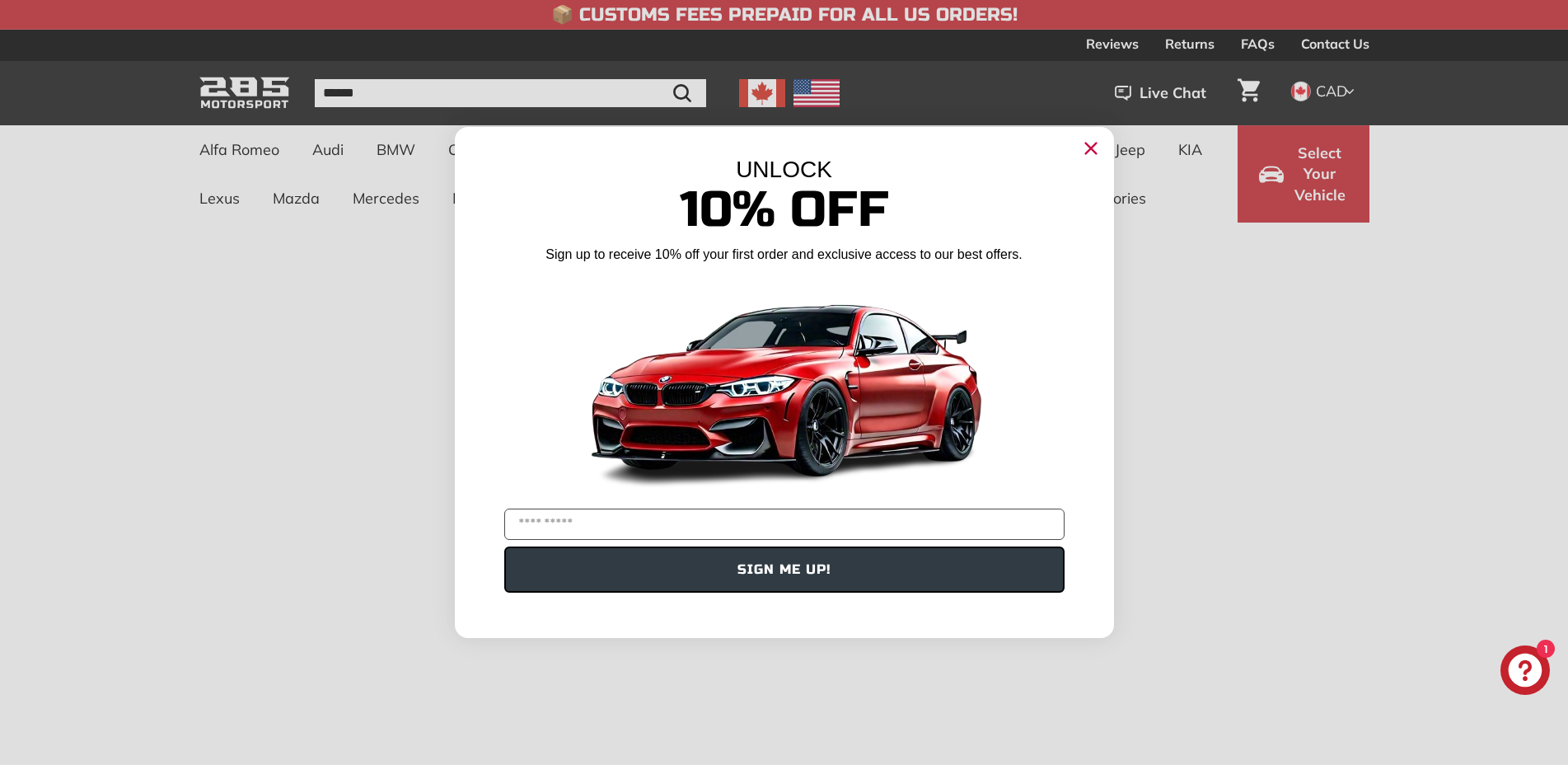
click at [1088, 152] on icon "Close dialog" at bounding box center [1090, 148] width 11 height 11
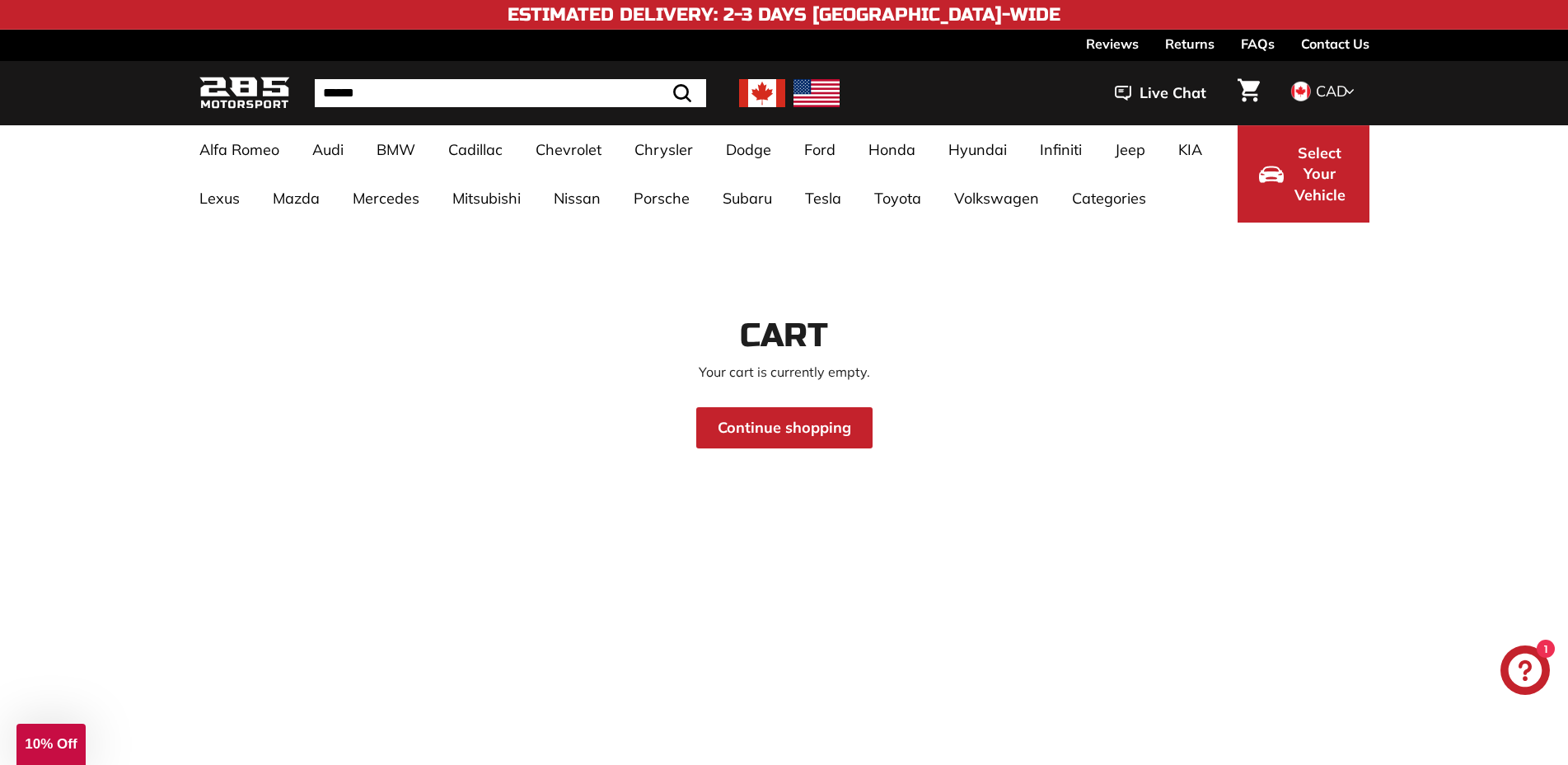
click at [1249, 85] on icon "Cart" at bounding box center [1248, 91] width 22 height 23
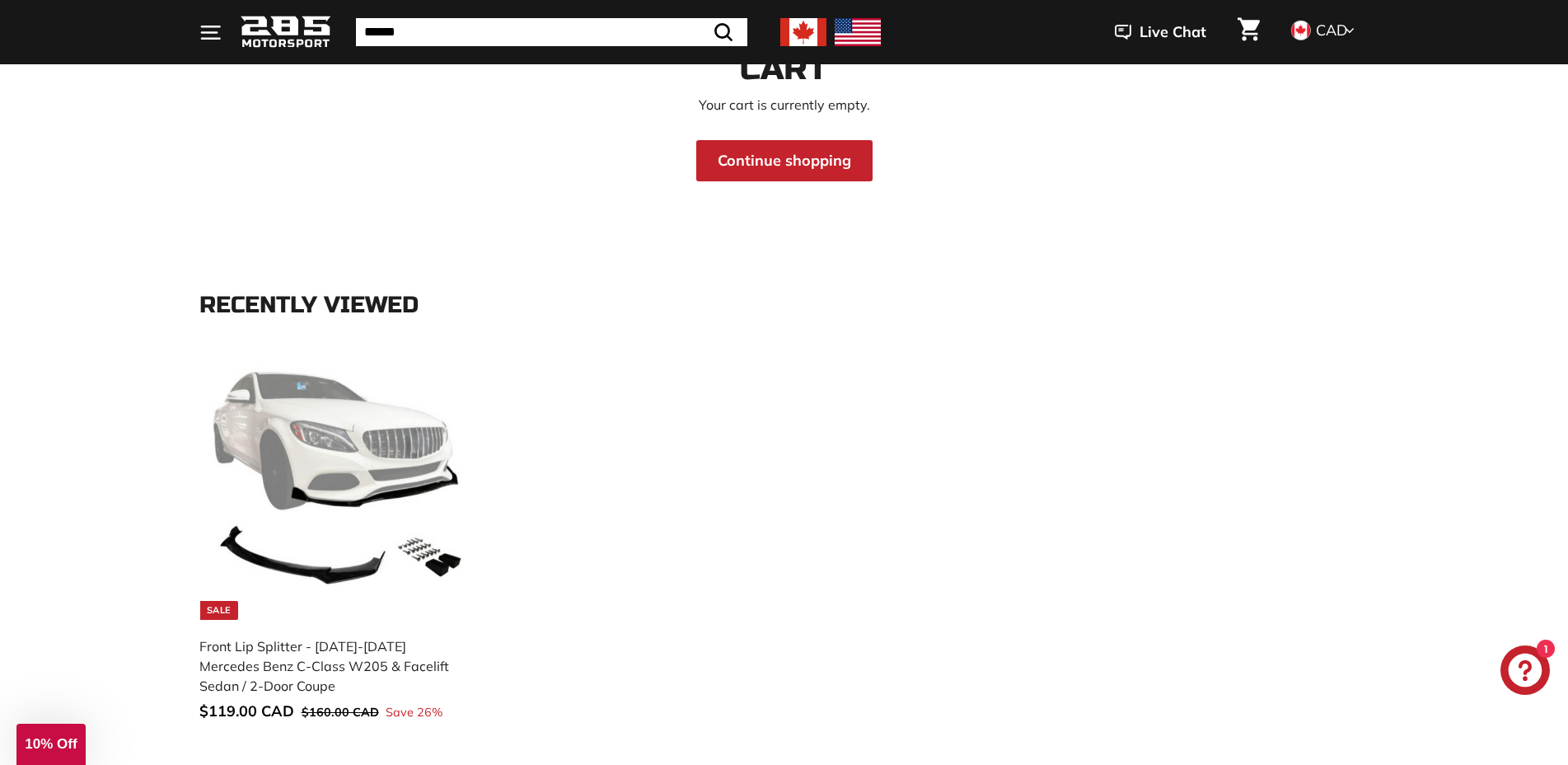
scroll to position [356, 0]
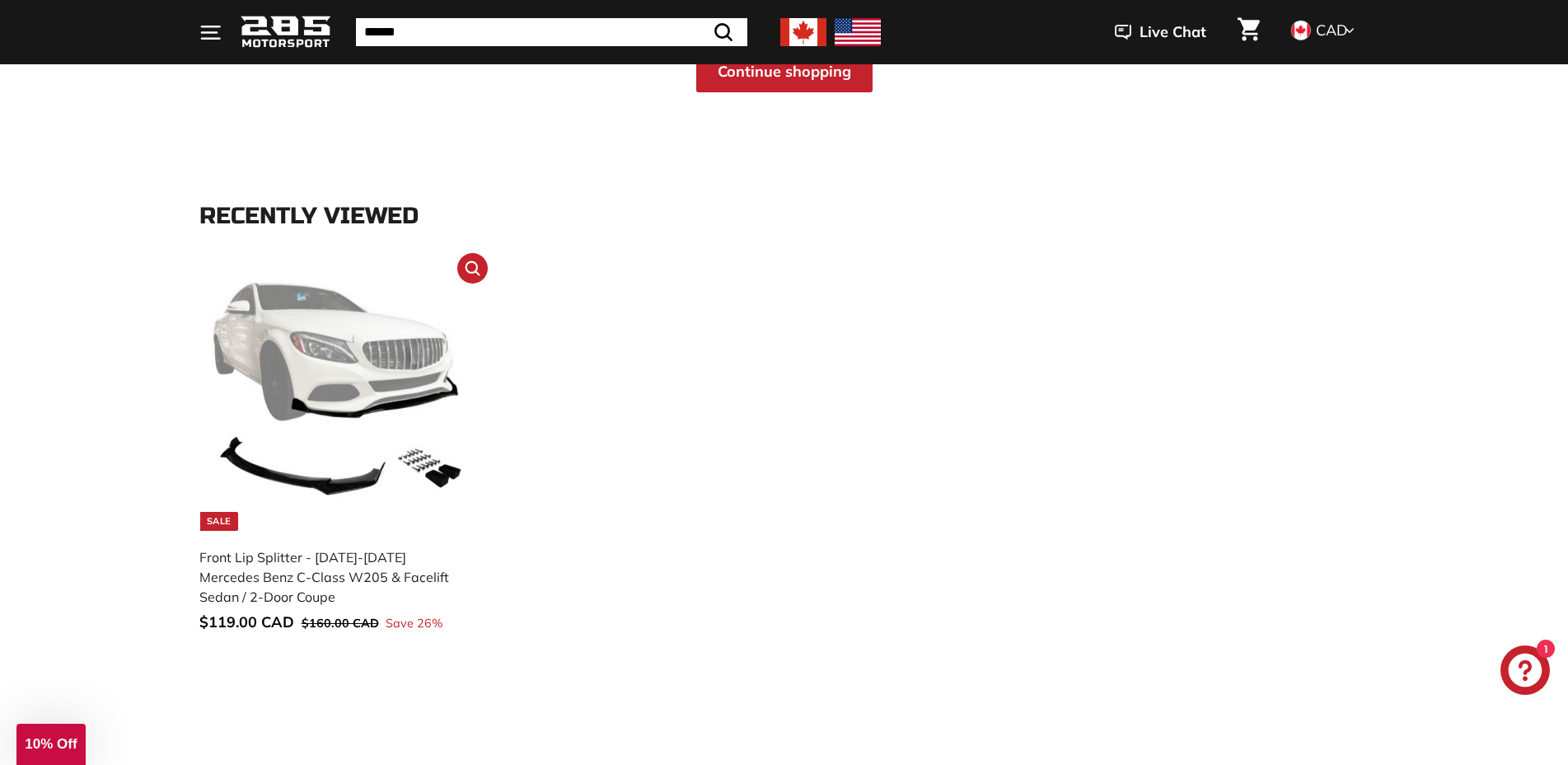
click at [368, 402] on img at bounding box center [339, 402] width 258 height 258
